Goal: Check status: Check status

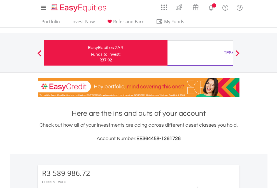
scroll to position [54, 88]
click at [91, 53] on div "Funds to invest:" at bounding box center [106, 55] width 30 height 6
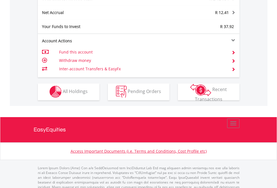
scroll to position [560, 0]
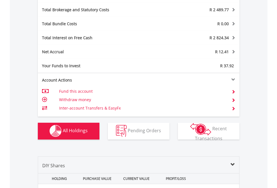
scroll to position [658, 0]
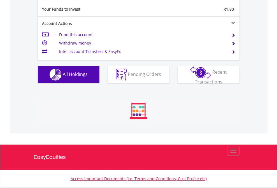
scroll to position [54, 88]
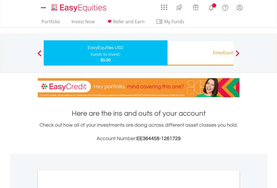
scroll to position [337, 0]
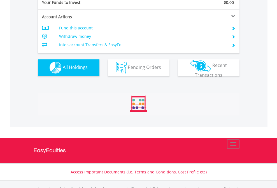
scroll to position [556, 0]
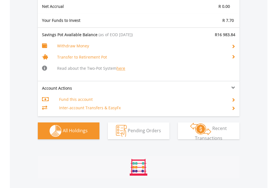
scroll to position [668, 0]
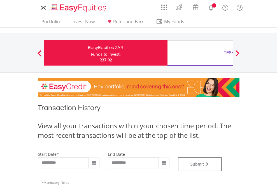
type input "**********"
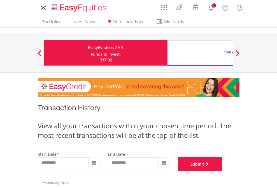
click at [222, 171] on button "Submit" at bounding box center [200, 164] width 44 height 14
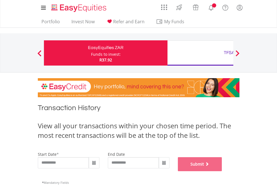
scroll to position [228, 0]
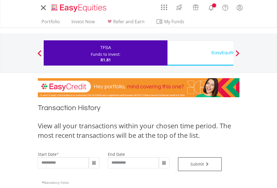
type input "**********"
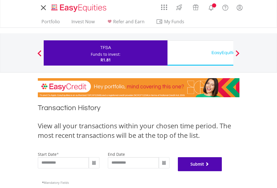
click at [222, 171] on button "Submit" at bounding box center [200, 164] width 44 height 14
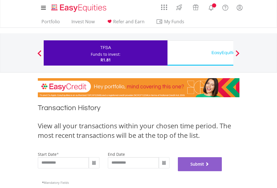
scroll to position [228, 0]
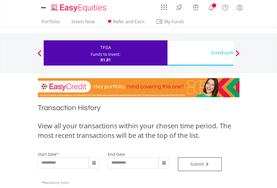
click at [201, 53] on div "EasyEquities USD" at bounding box center [229, 53] width 117 height 8
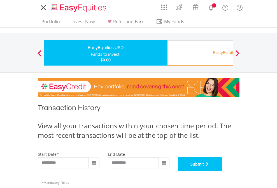
click at [222, 171] on button "Submit" at bounding box center [200, 164] width 44 height 14
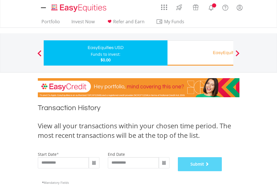
scroll to position [228, 0]
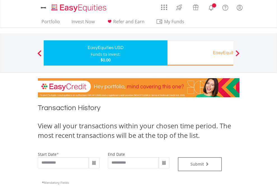
click at [201, 53] on div "EasyEquities RA" at bounding box center [229, 53] width 117 height 8
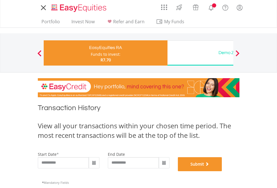
click at [222, 171] on button "Submit" at bounding box center [200, 164] width 44 height 14
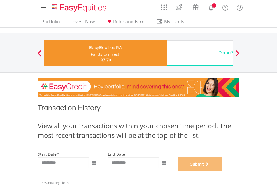
scroll to position [228, 0]
